Goal: Information Seeking & Learning: Learn about a topic

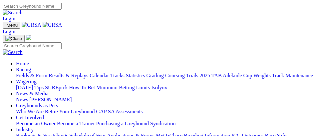
scroll to position [270, 0]
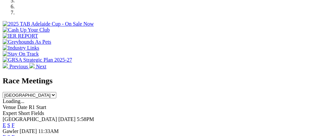
scroll to position [223, 0]
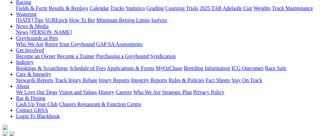
scroll to position [85, 0]
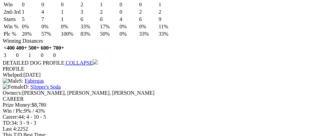
scroll to position [826, 0]
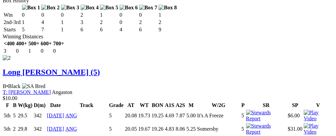
scroll to position [974, 0]
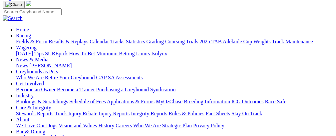
scroll to position [0, 0]
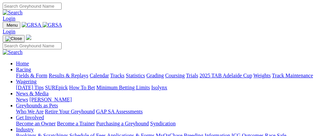
scroll to position [224, 0]
